Goal: Transaction & Acquisition: Book appointment/travel/reservation

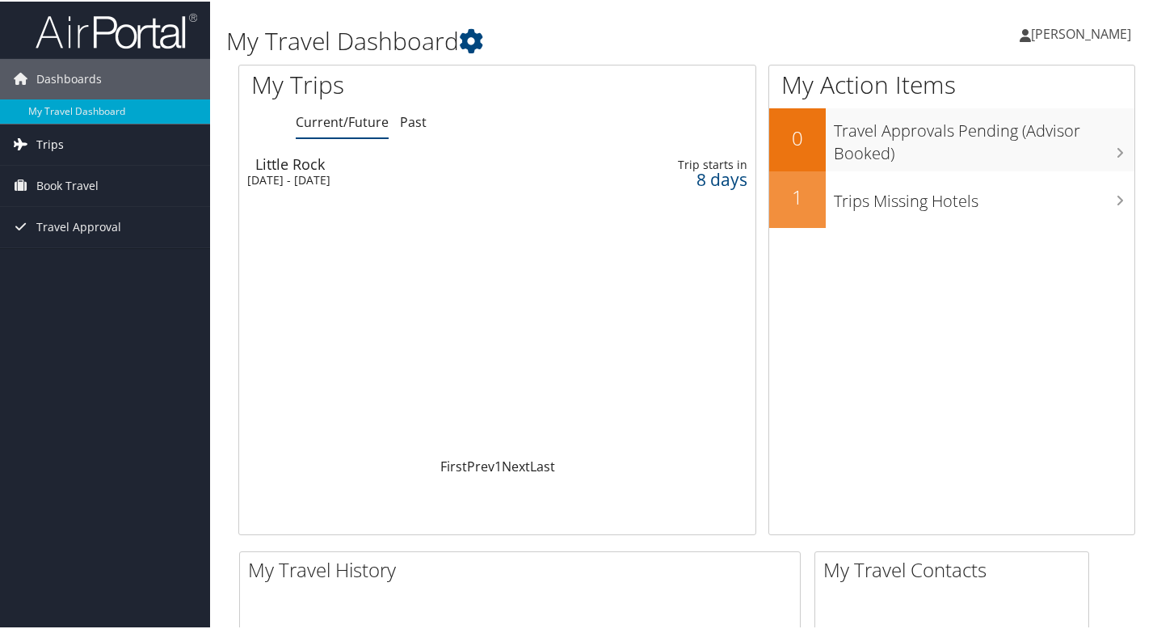
click at [67, 147] on link "Trips" at bounding box center [105, 143] width 210 height 40
click at [77, 252] on span "Book Travel" at bounding box center [67, 257] width 62 height 40
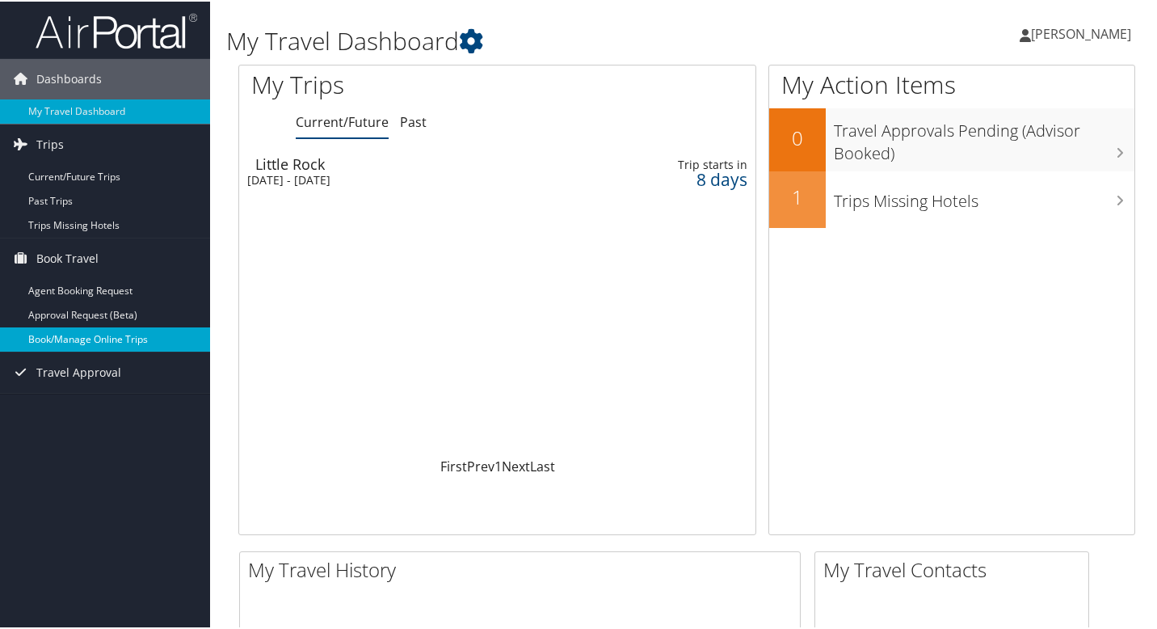
click at [103, 340] on link "Book/Manage Online Trips" at bounding box center [105, 338] width 210 height 24
